Goal: Transaction & Acquisition: Purchase product/service

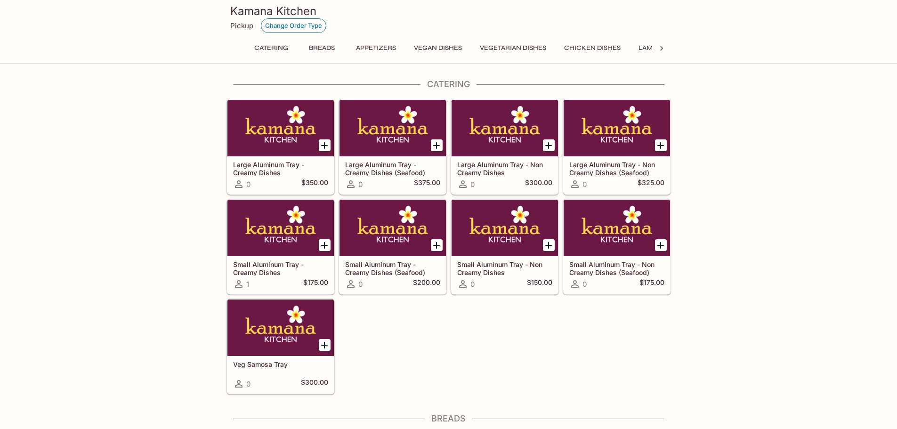
click at [292, 22] on button "Change Order Type" at bounding box center [293, 25] width 65 height 15
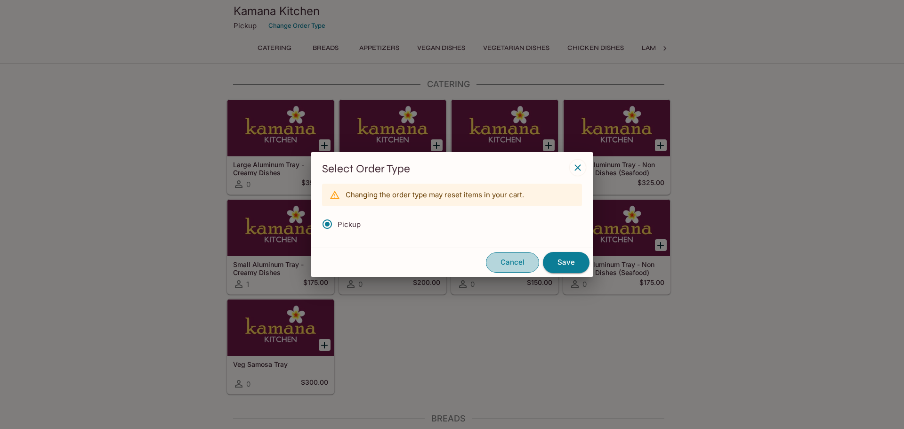
click at [515, 262] on button "Cancel" at bounding box center [512, 262] width 53 height 20
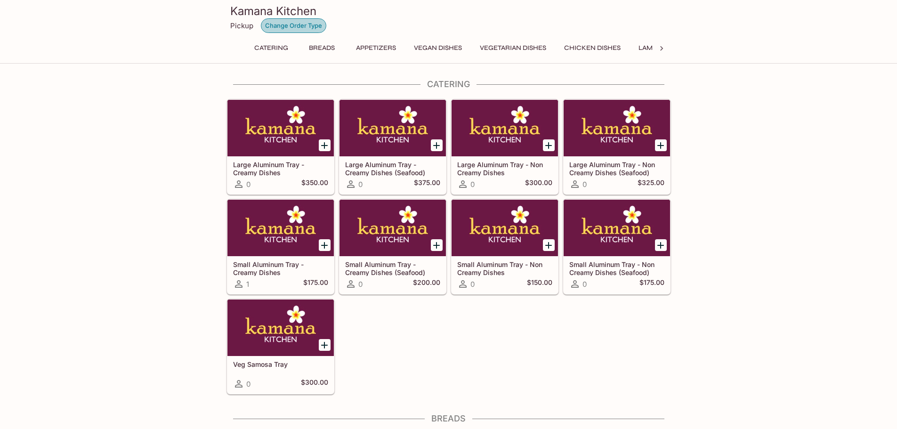
click at [281, 24] on button "Change Order Type" at bounding box center [293, 25] width 65 height 15
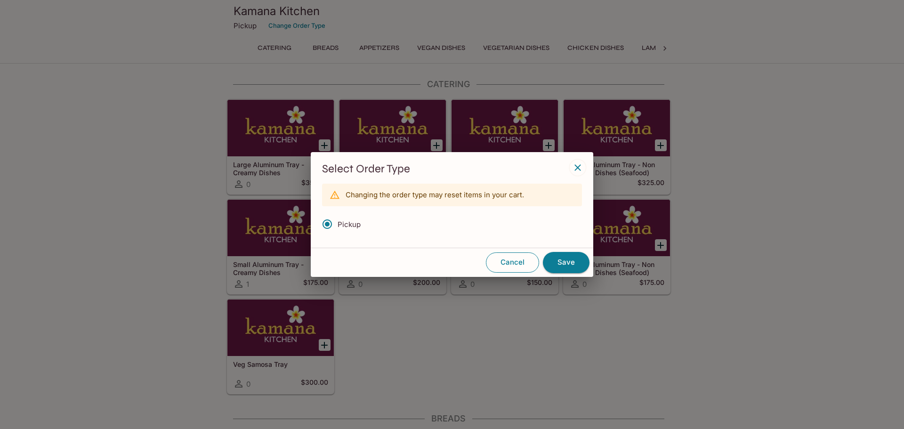
click at [525, 259] on button "Cancel" at bounding box center [512, 262] width 53 height 20
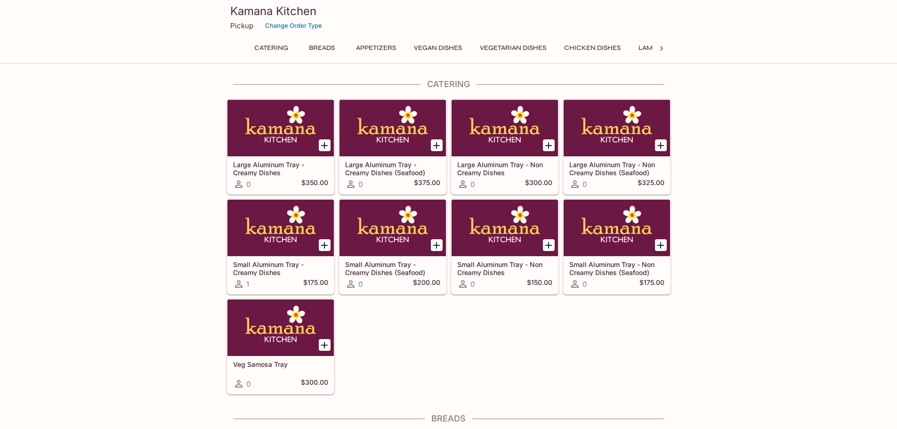
click at [435, 47] on button "Vegan Dishes" at bounding box center [438, 47] width 58 height 13
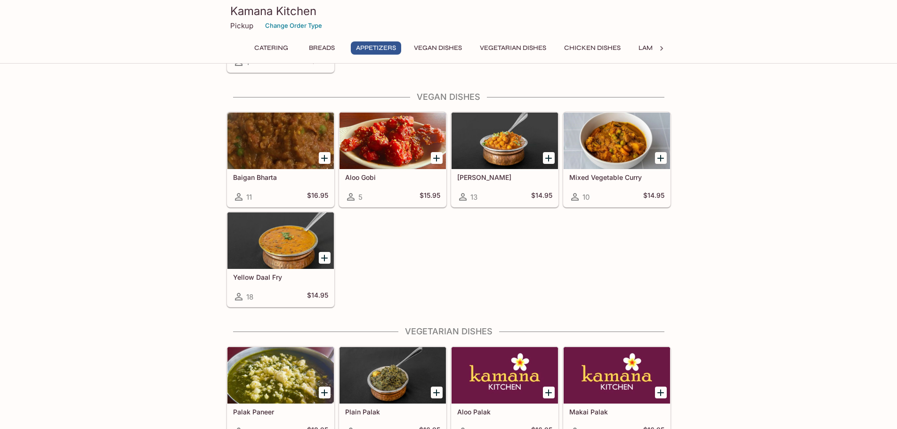
scroll to position [1002, 0]
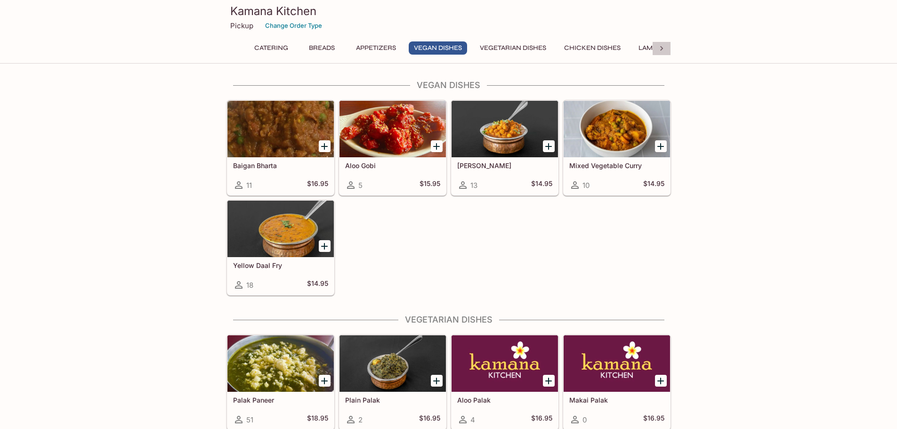
click at [662, 47] on icon at bounding box center [661, 48] width 9 height 9
click at [227, 45] on div at bounding box center [235, 48] width 19 height 14
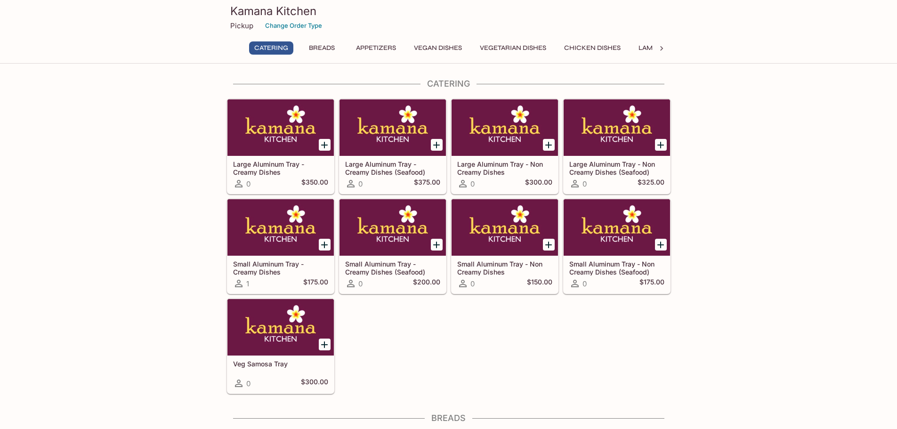
scroll to position [0, 0]
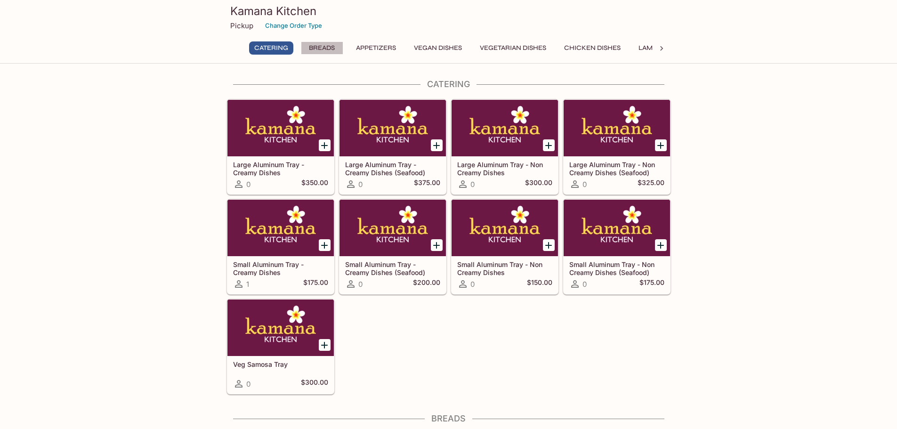
click at [334, 48] on button "Breads" at bounding box center [322, 47] width 42 height 13
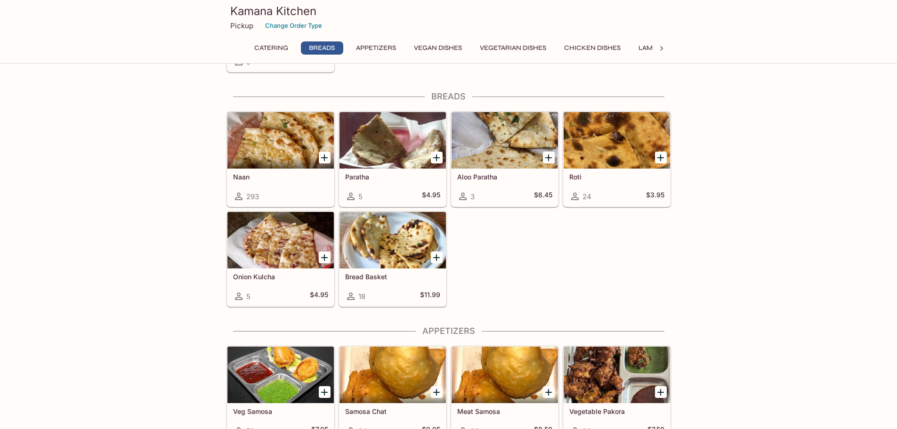
scroll to position [333, 0]
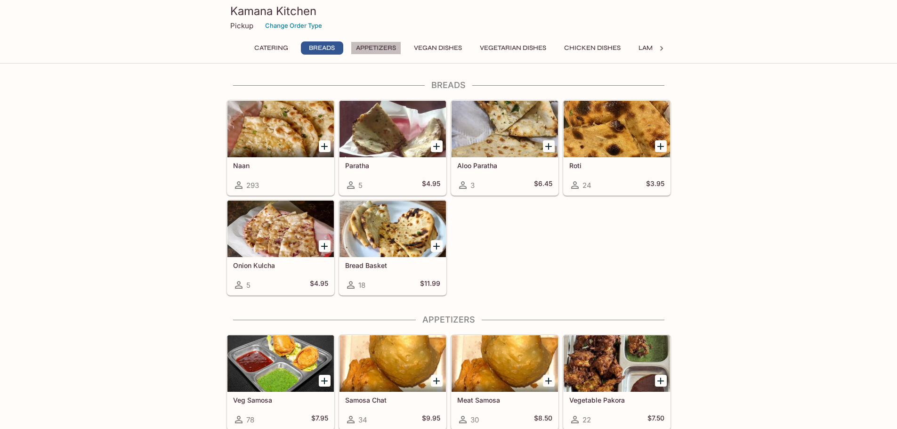
click at [372, 48] on button "Appetizers" at bounding box center [376, 47] width 50 height 13
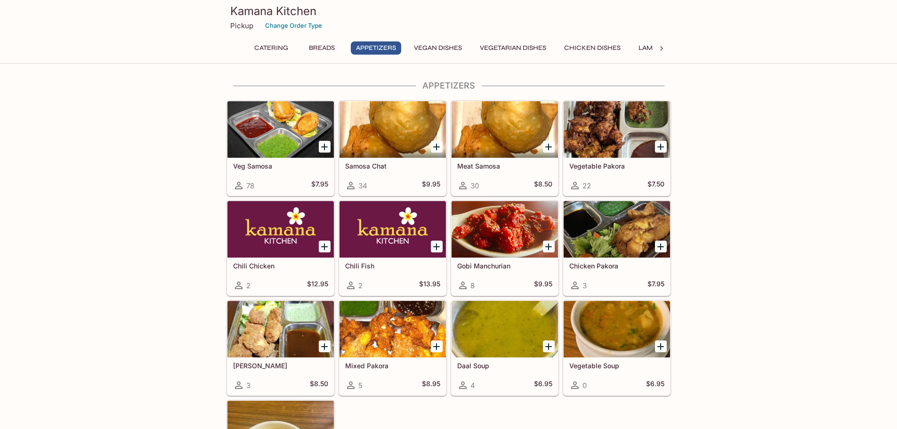
scroll to position [568, 0]
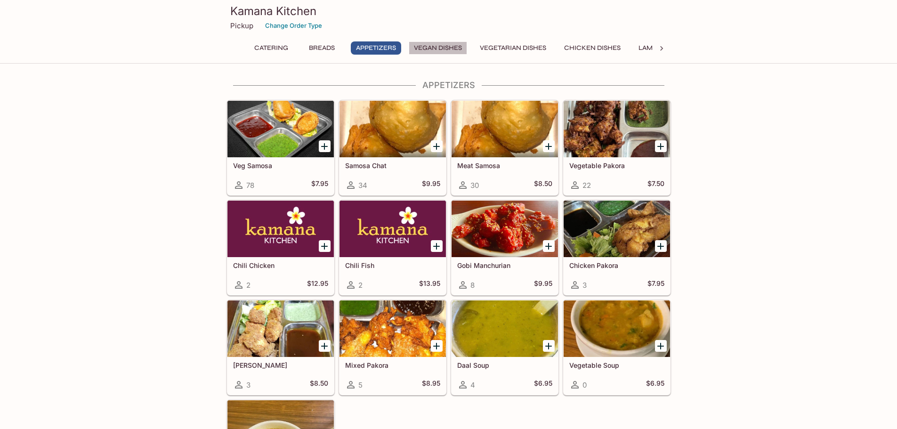
click at [428, 48] on button "Vegan Dishes" at bounding box center [438, 47] width 58 height 13
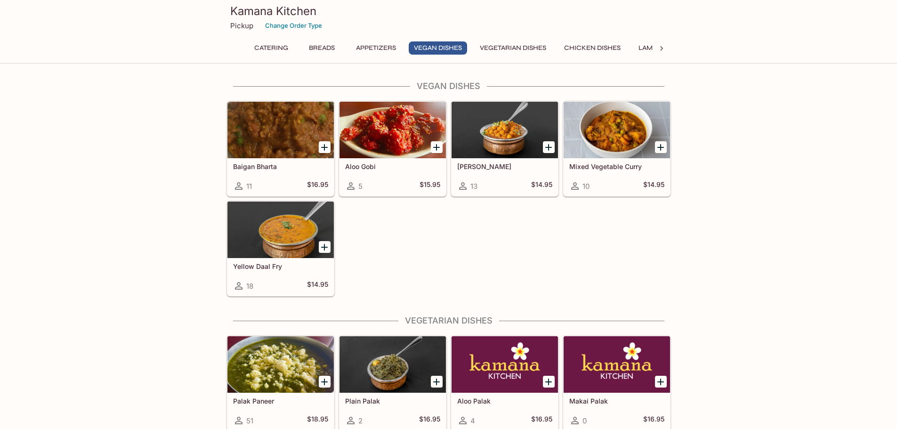
scroll to position [1002, 0]
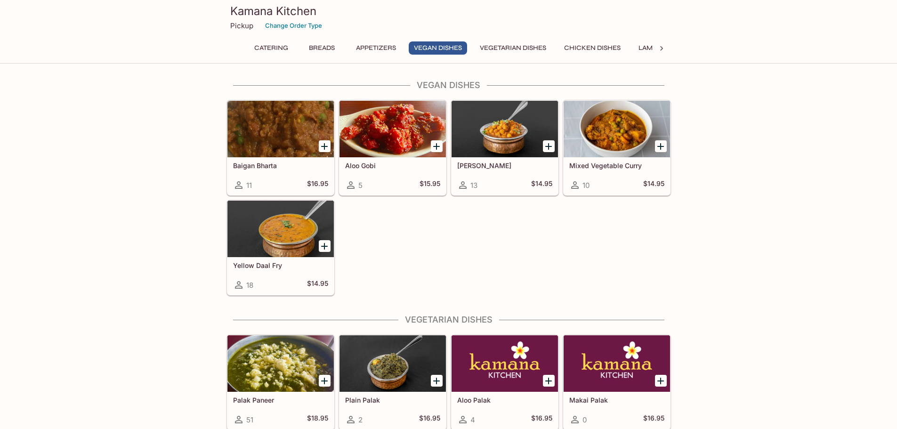
click at [501, 44] on button "Vegetarian Dishes" at bounding box center [513, 47] width 77 height 13
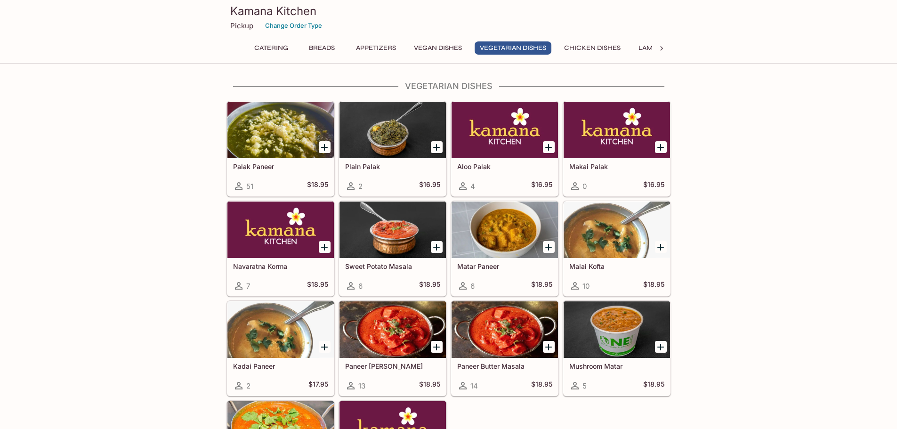
scroll to position [1236, 0]
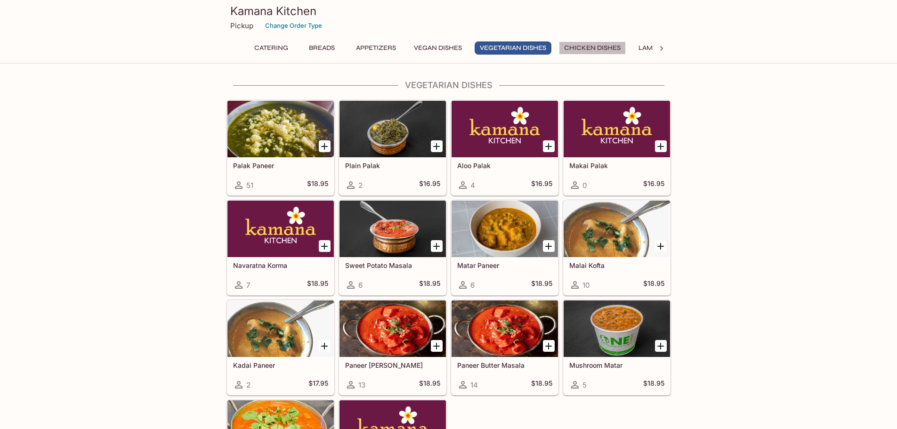
click at [588, 48] on button "Chicken Dishes" at bounding box center [592, 47] width 67 height 13
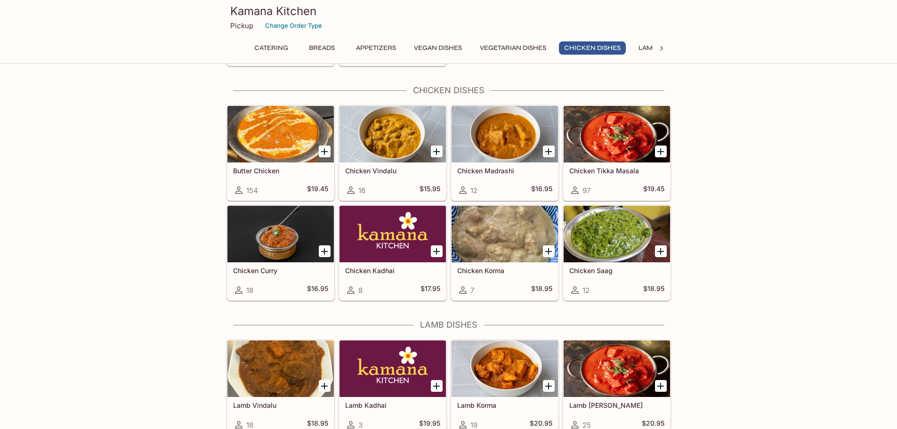
scroll to position [1670, 0]
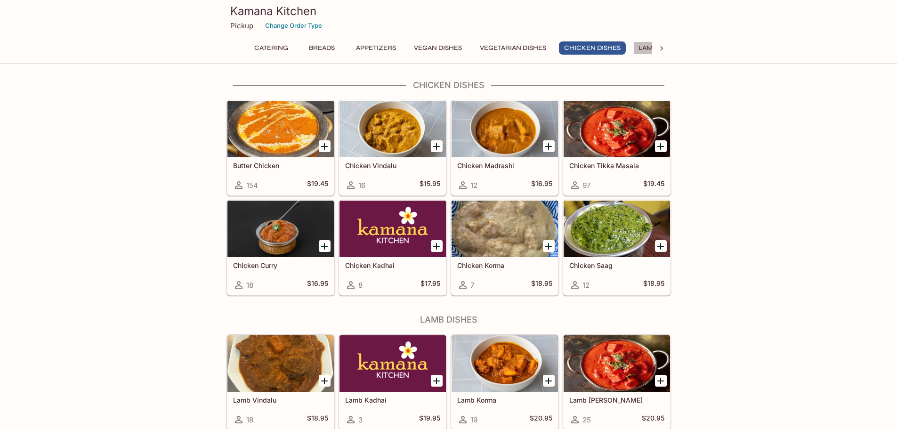
click at [643, 47] on button "Lamb Dishes" at bounding box center [660, 47] width 54 height 13
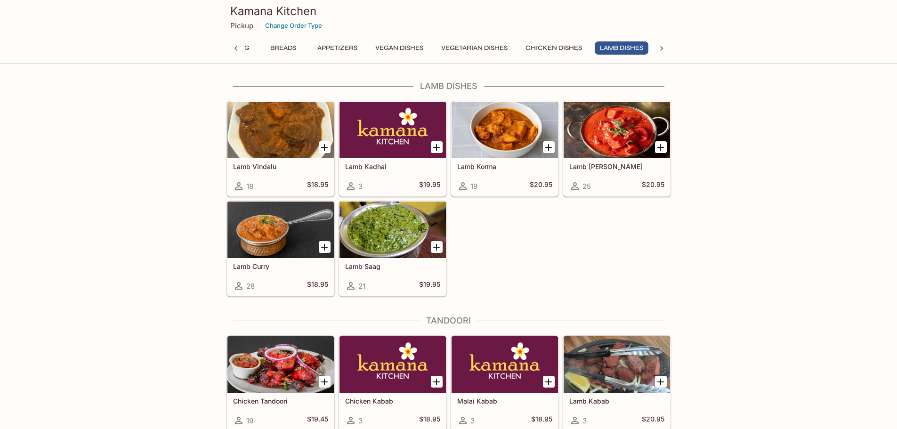
scroll to position [1905, 0]
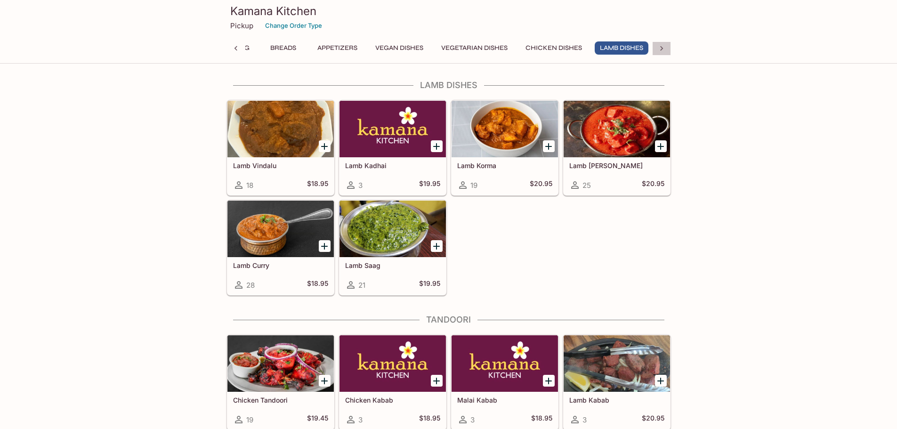
click at [661, 47] on icon at bounding box center [661, 48] width 3 height 5
click at [308, 51] on button "Tandoori" at bounding box center [296, 47] width 45 height 13
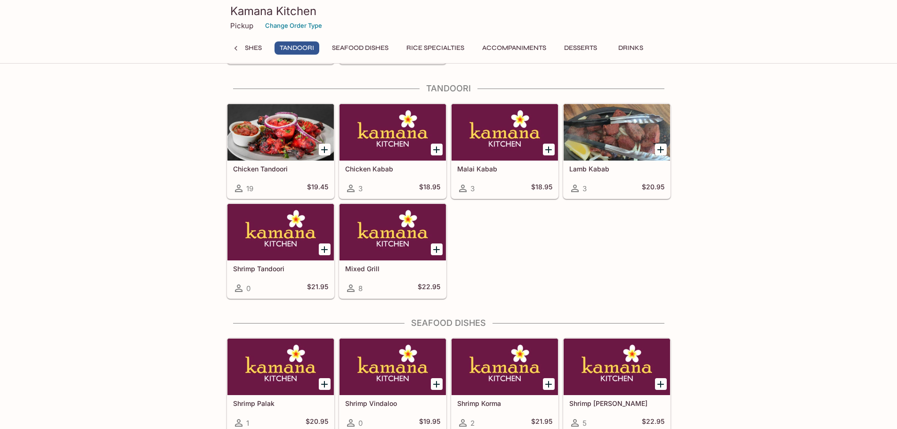
scroll to position [2139, 0]
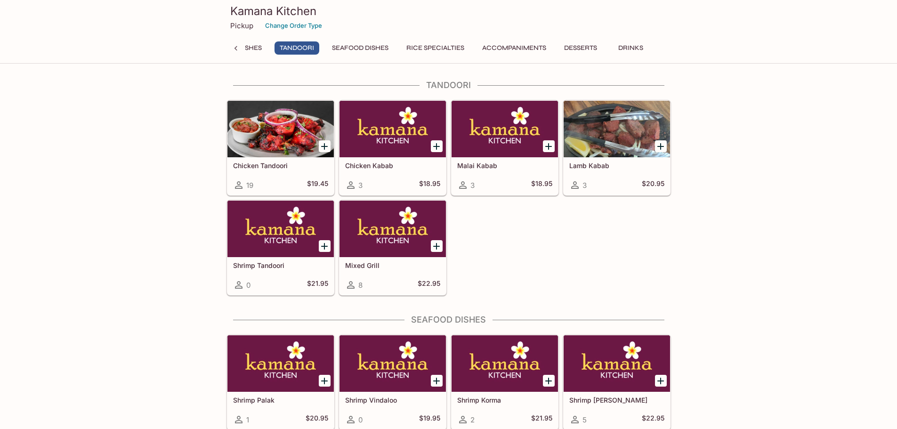
click at [363, 49] on button "Seafood Dishes" at bounding box center [360, 47] width 67 height 13
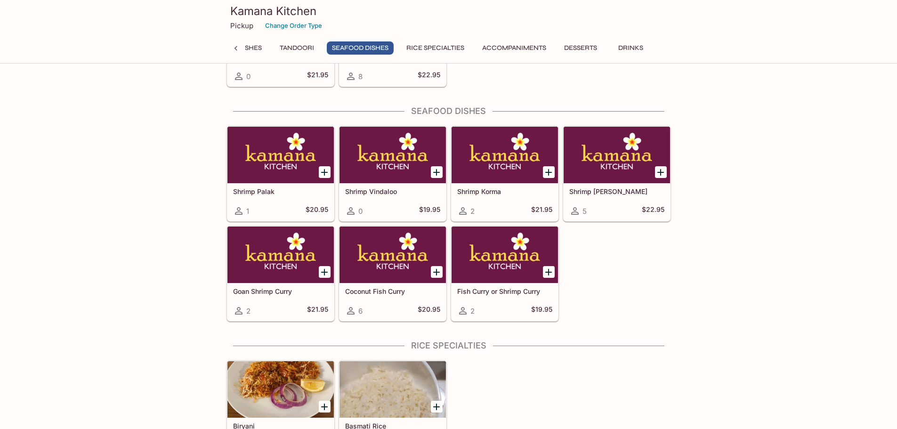
scroll to position [2374, 0]
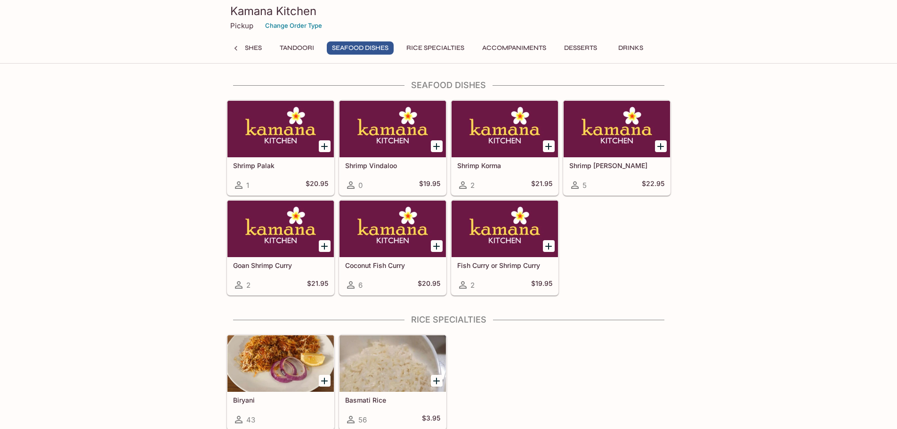
click at [426, 47] on button "Rice Specialties" at bounding box center [435, 47] width 68 height 13
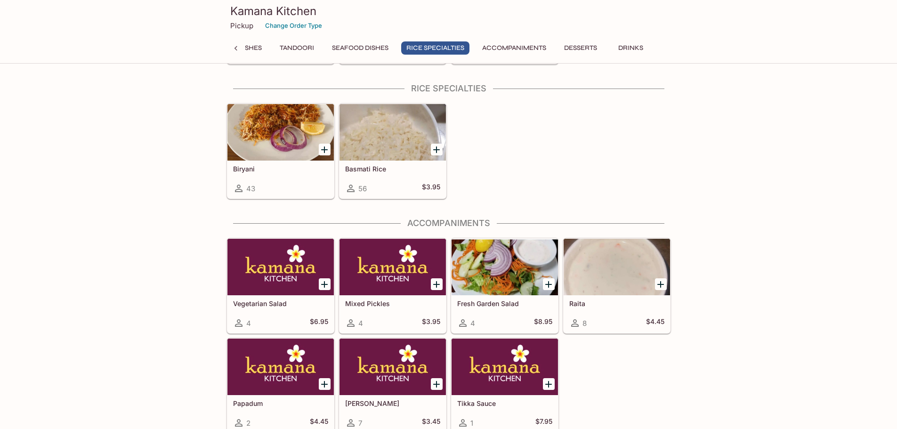
scroll to position [2608, 0]
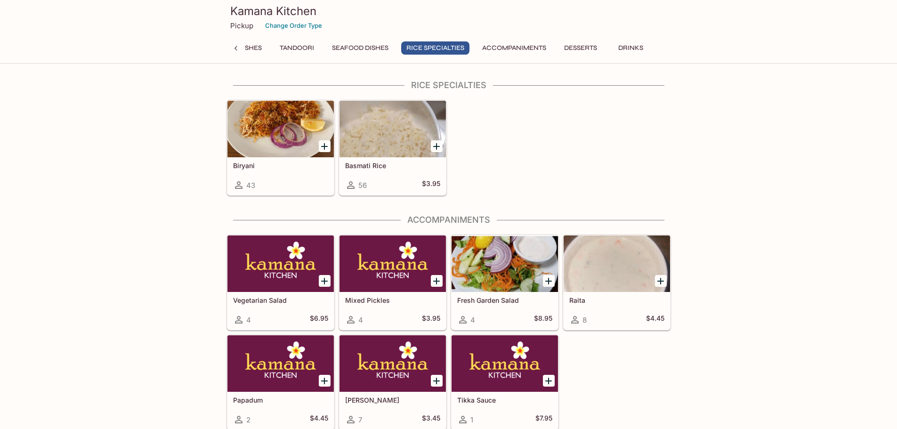
click at [511, 48] on button "Accompaniments" at bounding box center [514, 47] width 74 height 13
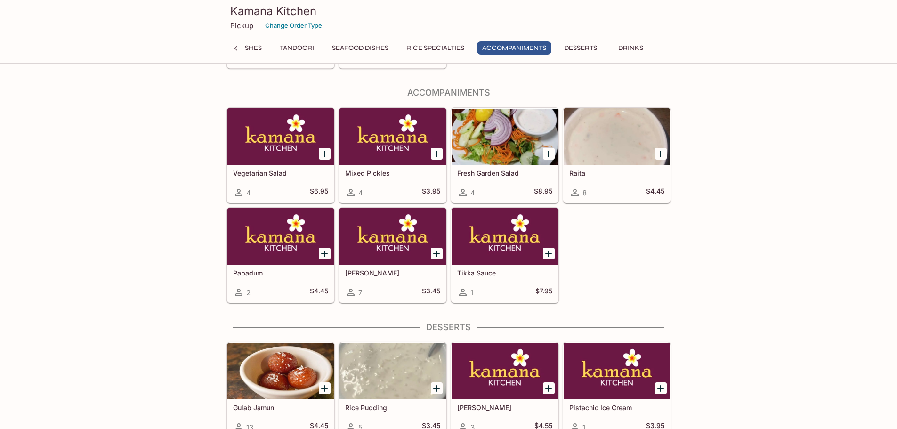
scroll to position [2743, 0]
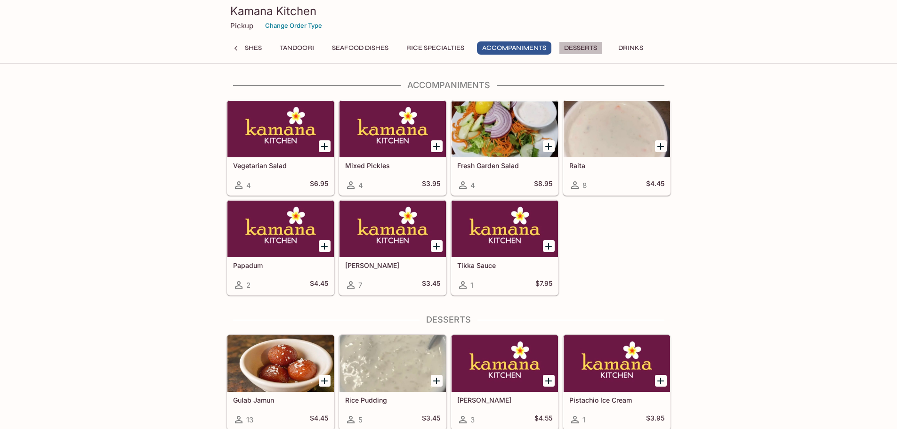
click at [593, 46] on button "Desserts" at bounding box center [580, 47] width 43 height 13
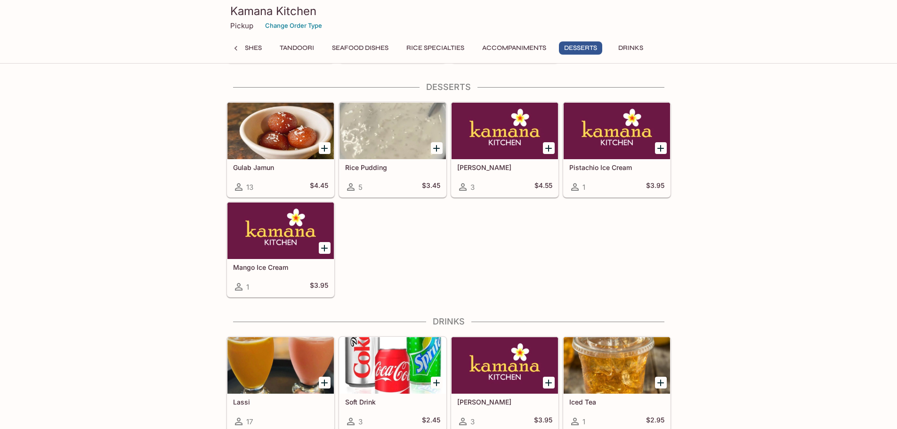
scroll to position [2977, 0]
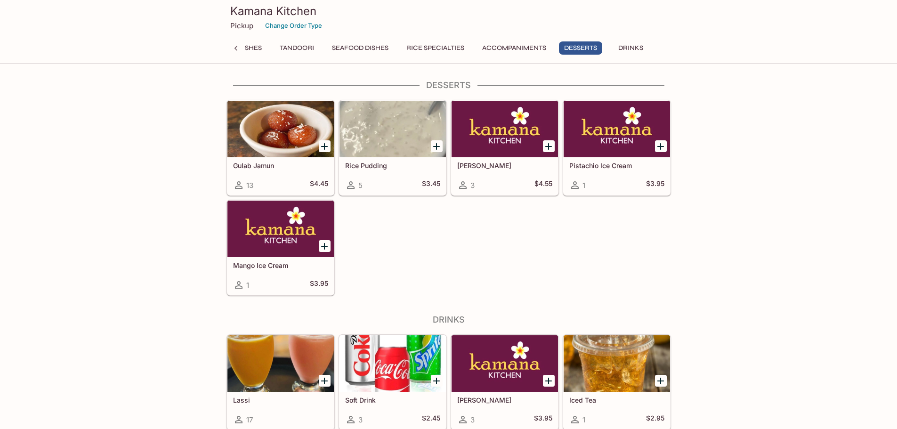
click at [623, 46] on button "Drinks" at bounding box center [631, 47] width 42 height 13
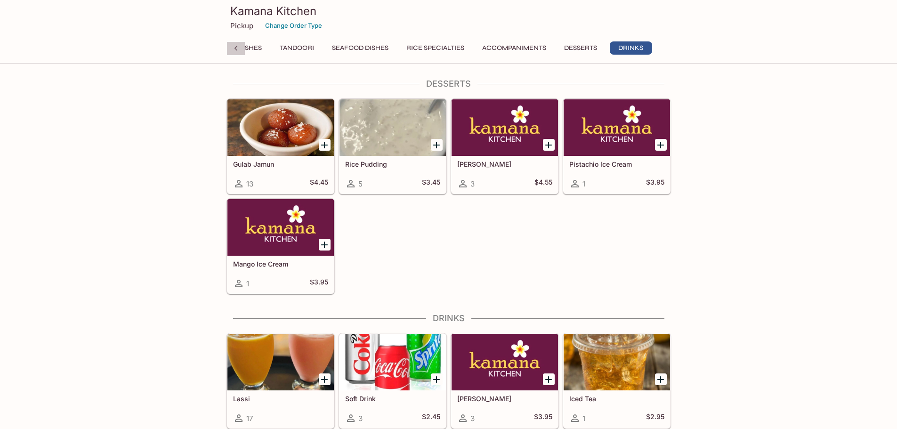
click at [236, 49] on icon at bounding box center [235, 48] width 3 height 5
click at [475, 43] on button "Vegetarian Dishes" at bounding box center [476, 47] width 77 height 13
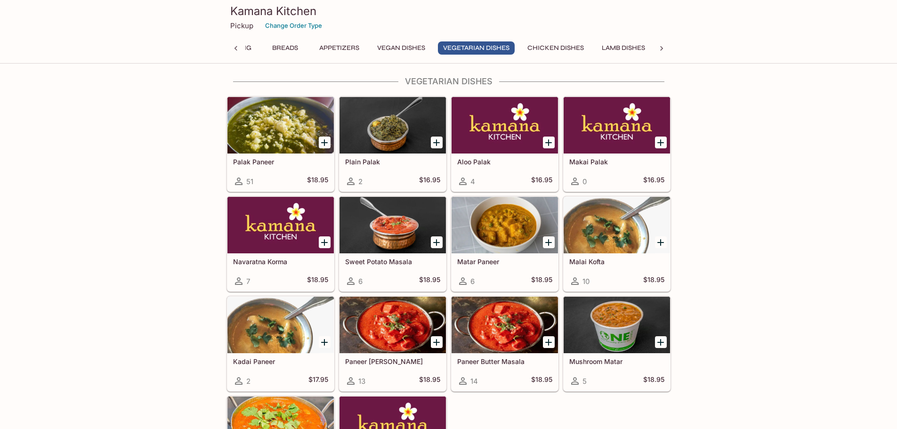
scroll to position [1236, 0]
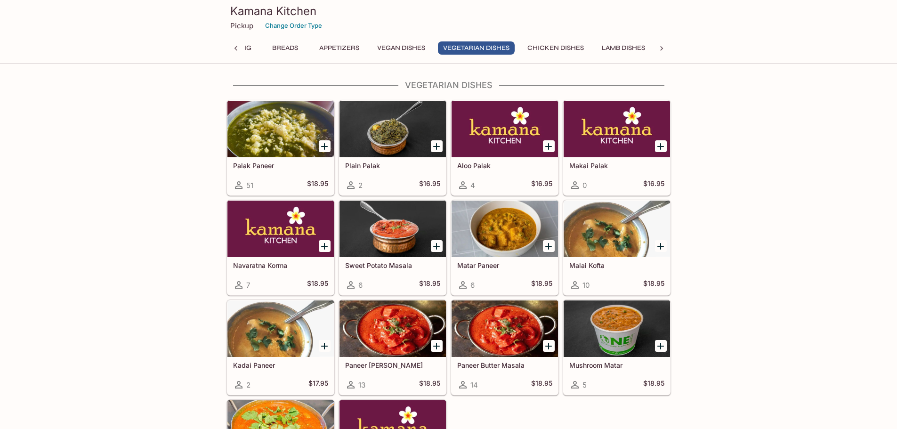
click at [270, 165] on h5 "Palak Paneer" at bounding box center [280, 165] width 95 height 8
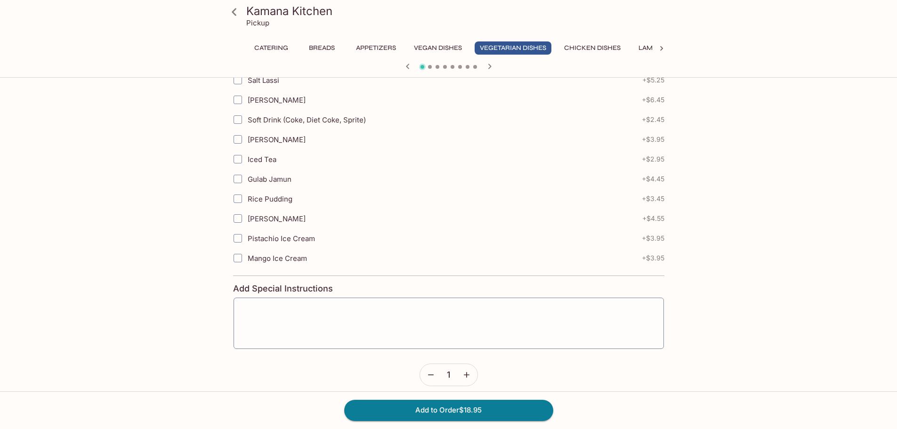
scroll to position [530, 0]
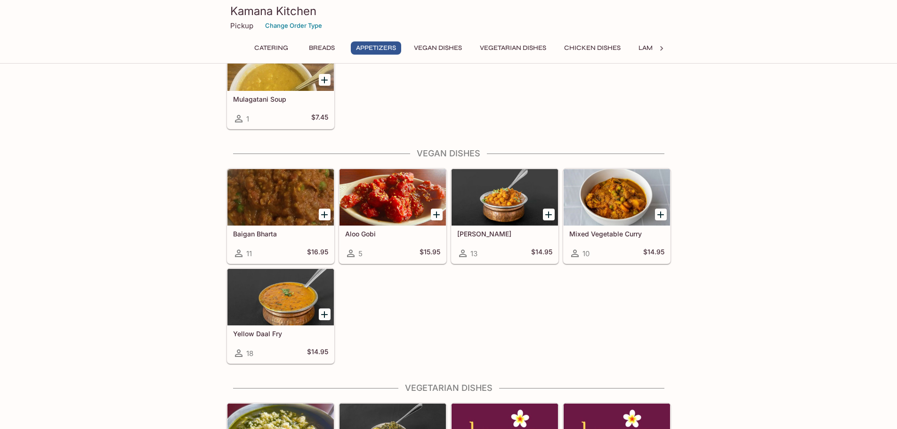
scroll to position [942, 0]
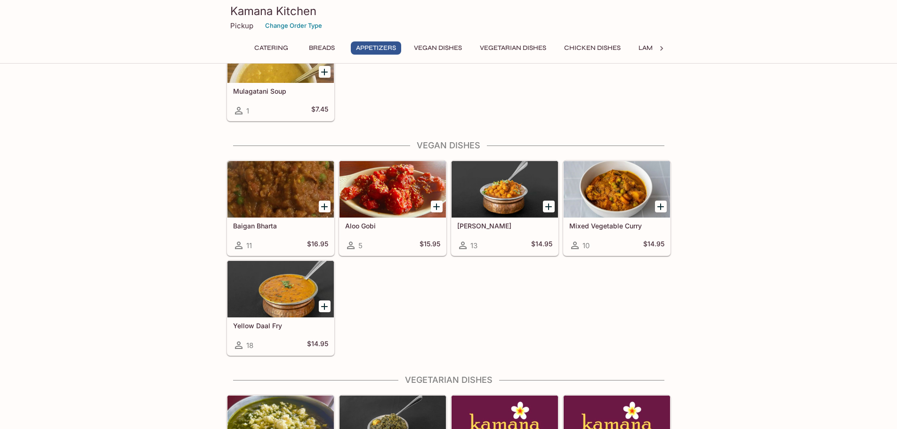
click at [387, 193] on div at bounding box center [392, 189] width 106 height 56
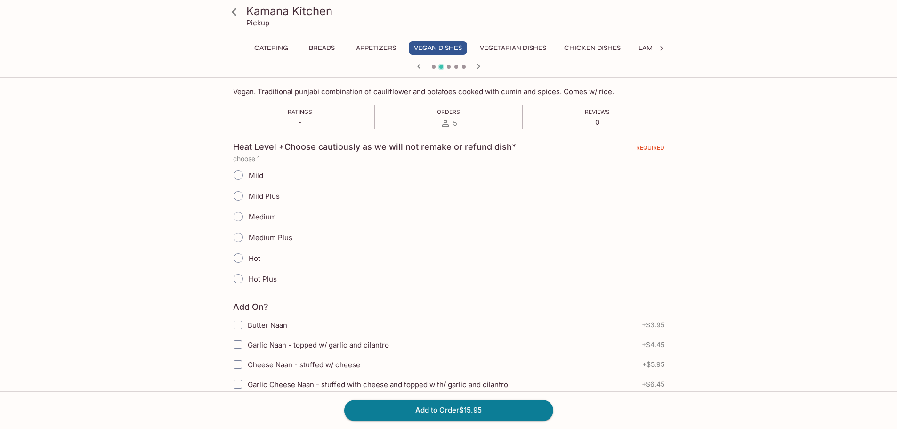
scroll to position [157, 0]
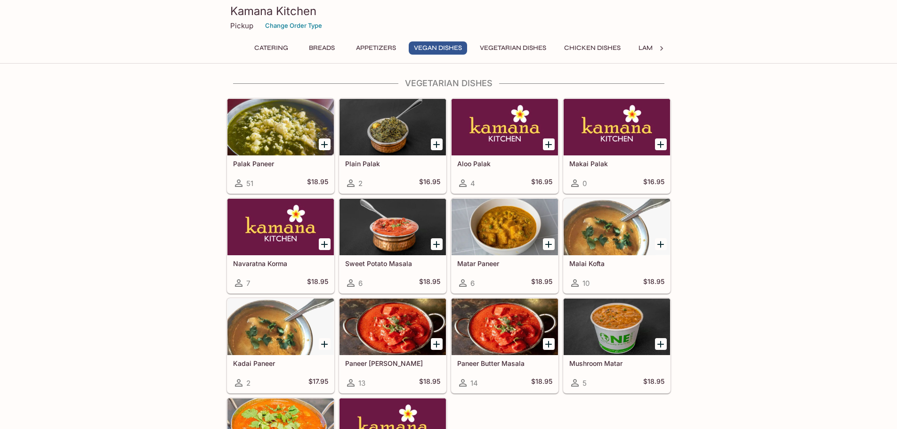
scroll to position [1352, 0]
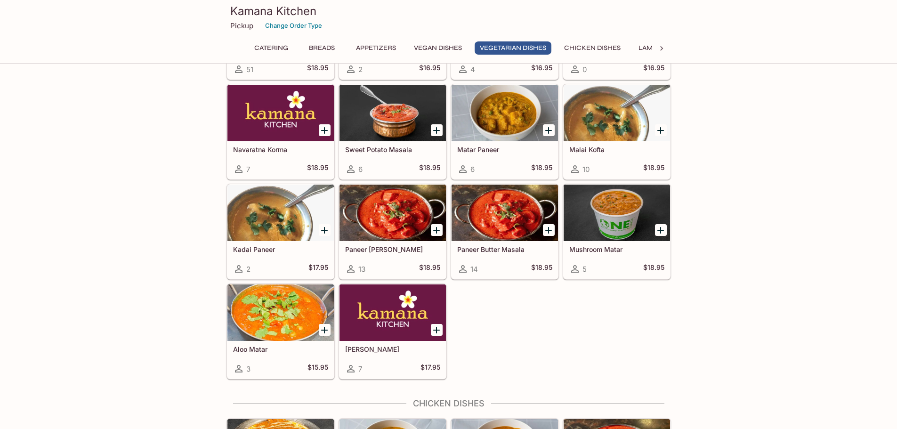
click at [604, 206] on div at bounding box center [616, 213] width 106 height 56
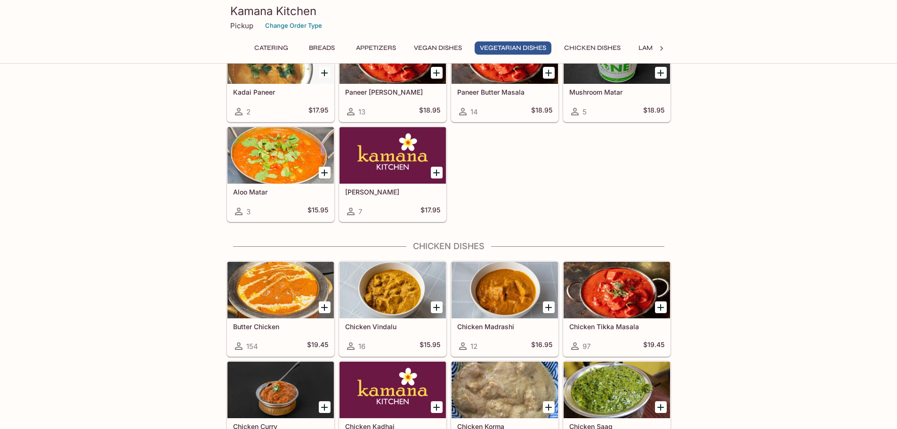
scroll to position [1666, 0]
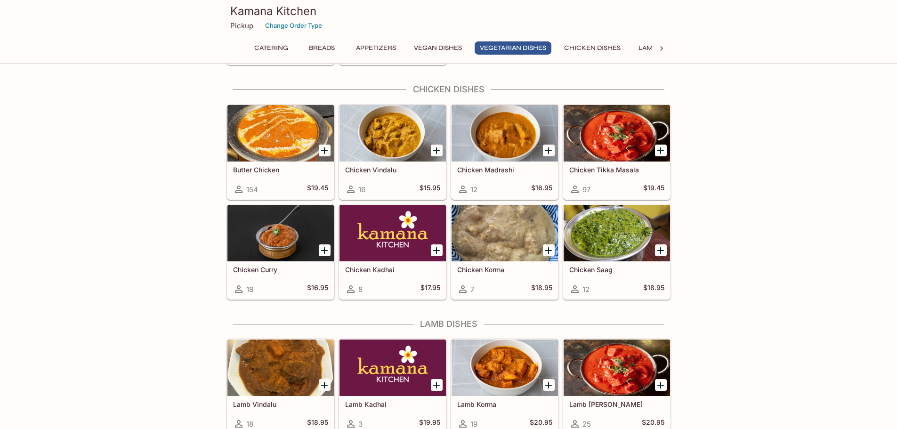
click at [273, 139] on div at bounding box center [280, 133] width 106 height 56
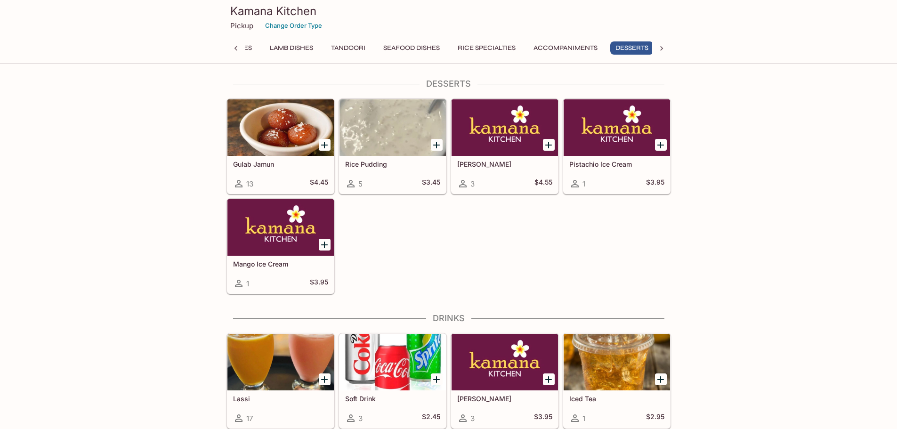
scroll to position [0, 378]
